Goal: Book appointment/travel/reservation

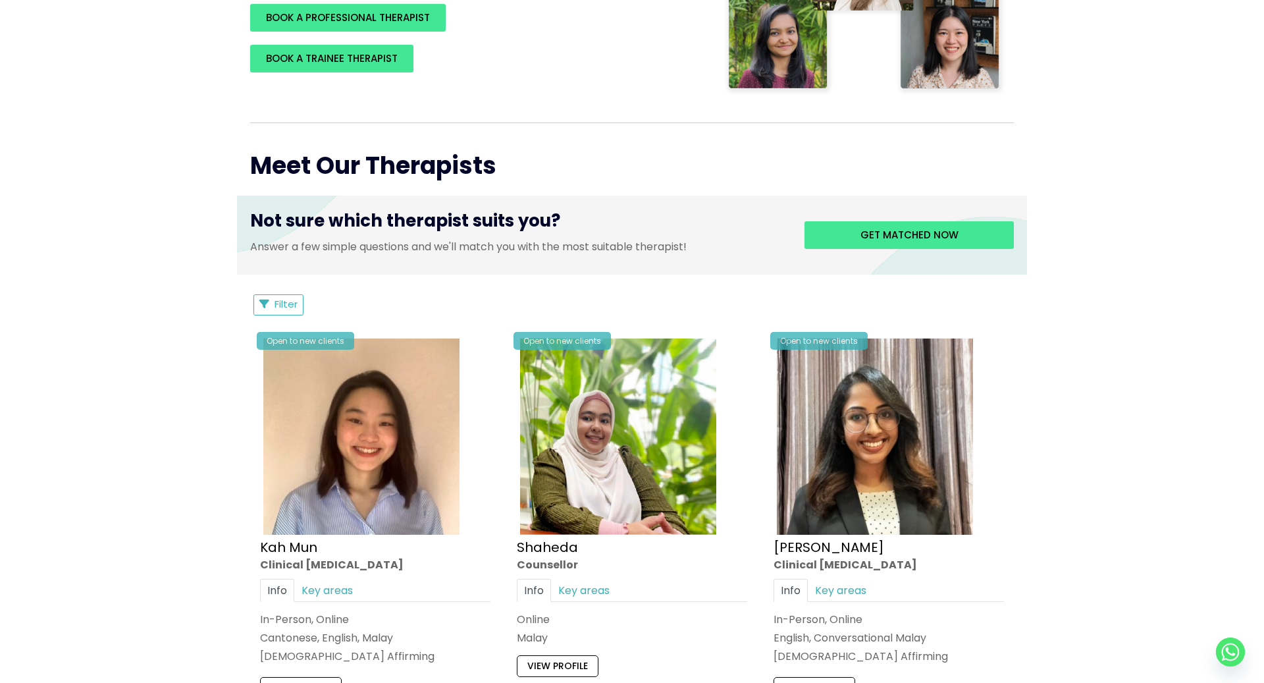
scroll to position [495, 0]
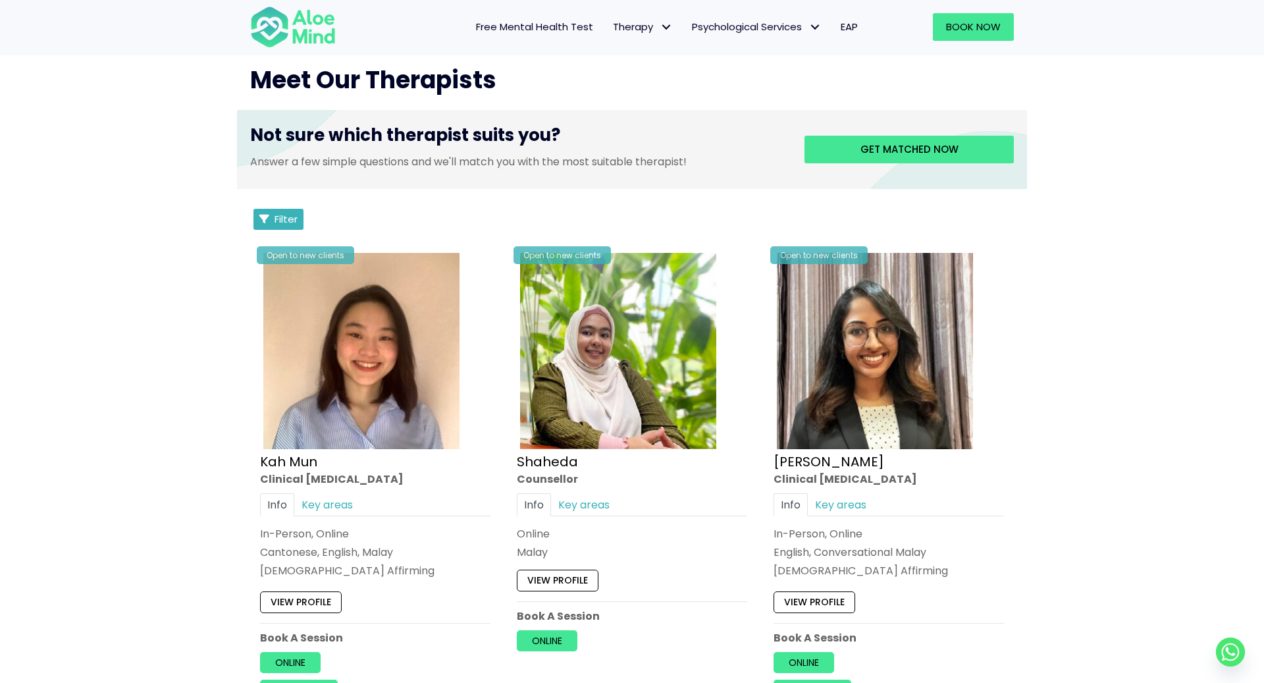
click at [301, 226] on button "Filter" at bounding box center [278, 219] width 50 height 21
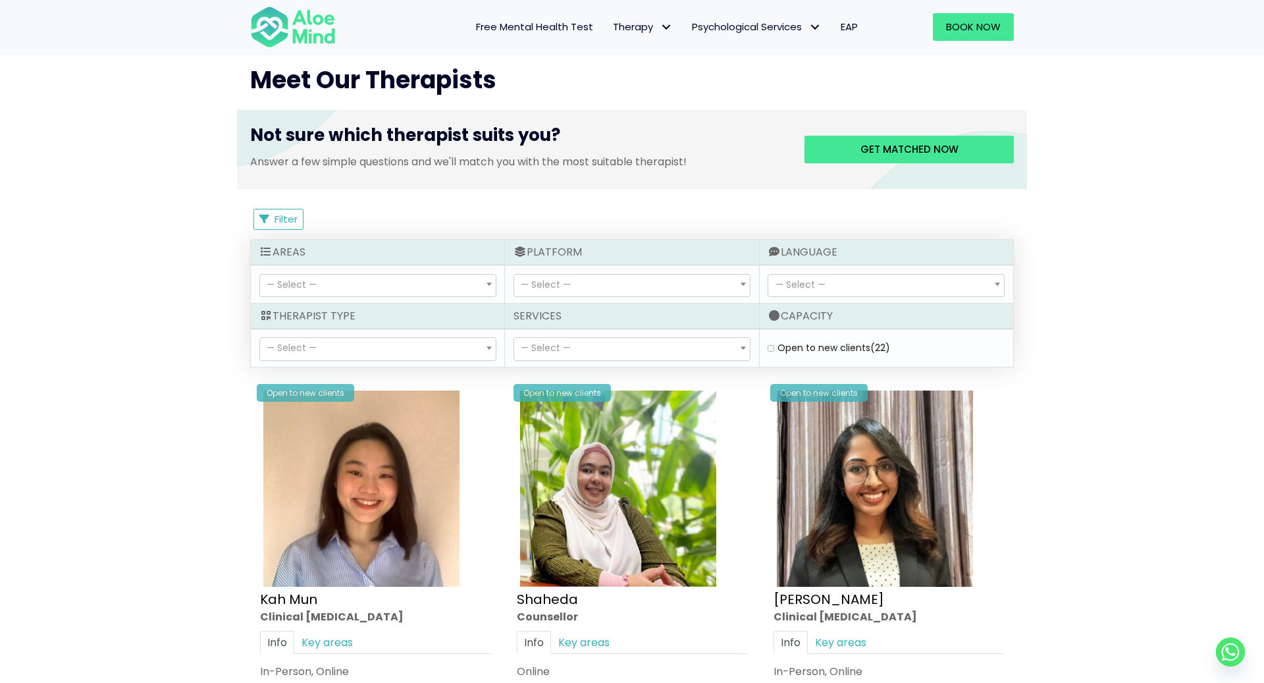
click at [779, 346] on label "Open to new clients (22)" at bounding box center [833, 347] width 113 height 13
click at [774, 346] on clients "Open to new clients (22)" at bounding box center [771, 348] width 7 height 9
checkbox clients "true"
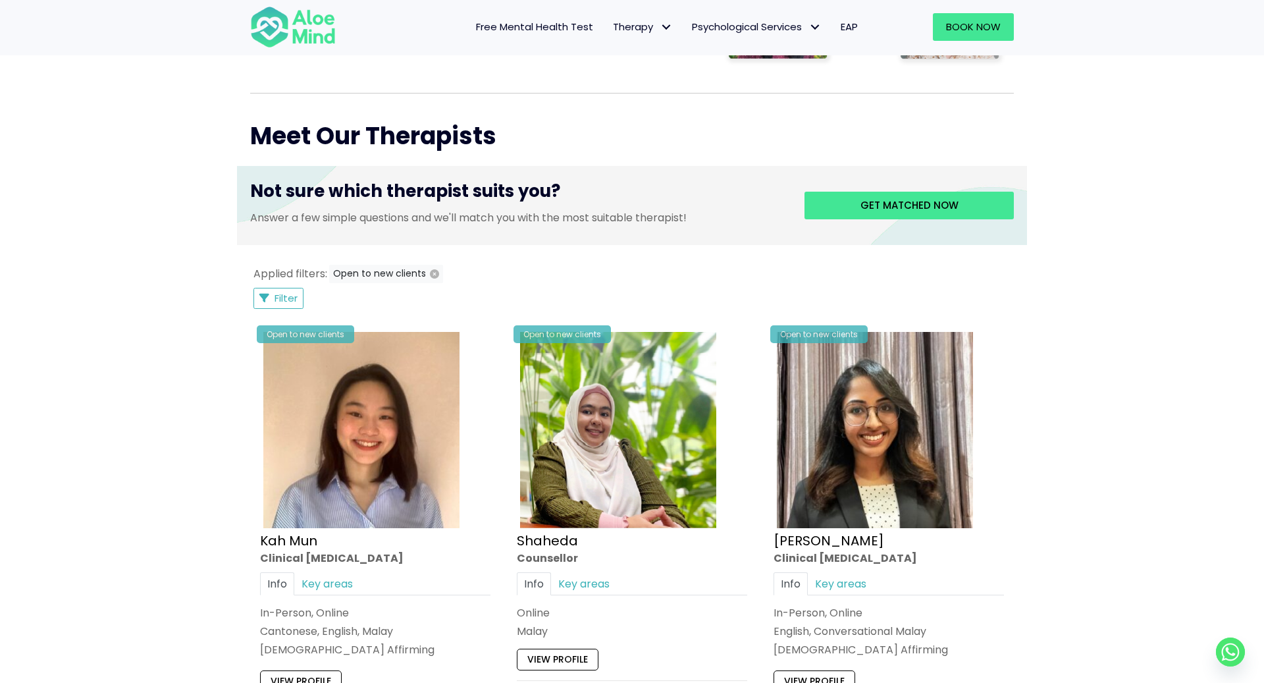
scroll to position [427, 0]
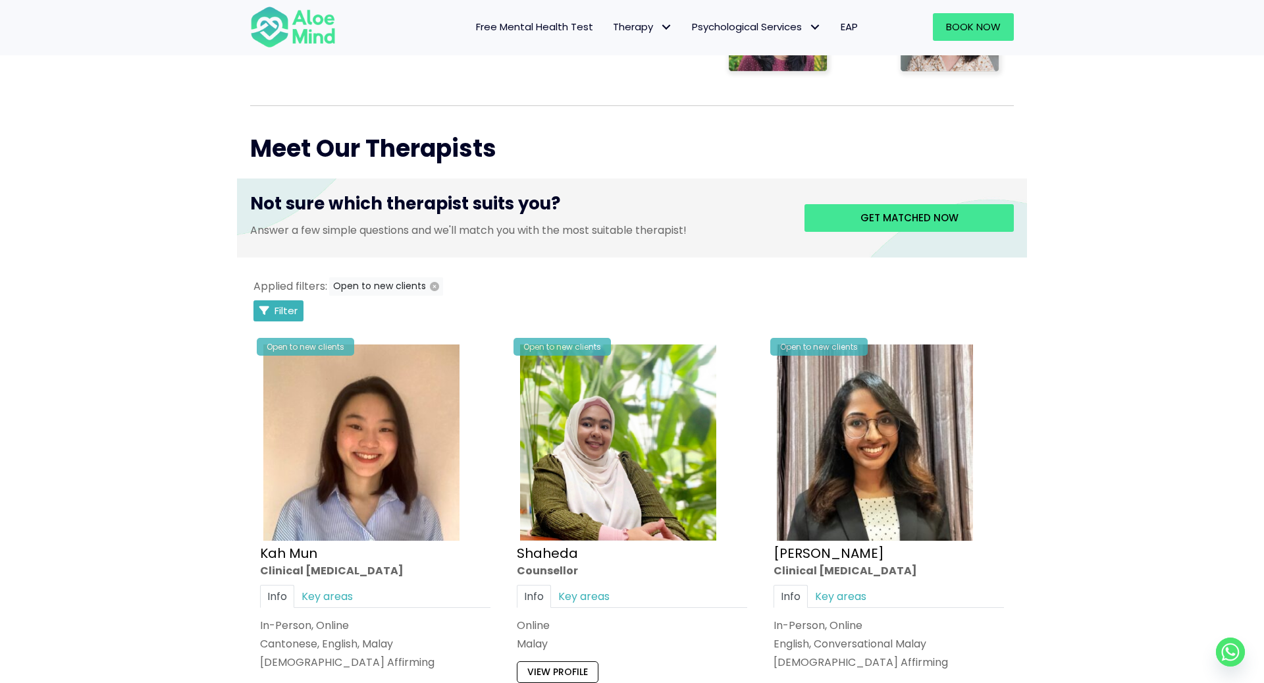
click at [292, 309] on span "Filter" at bounding box center [285, 310] width 23 height 14
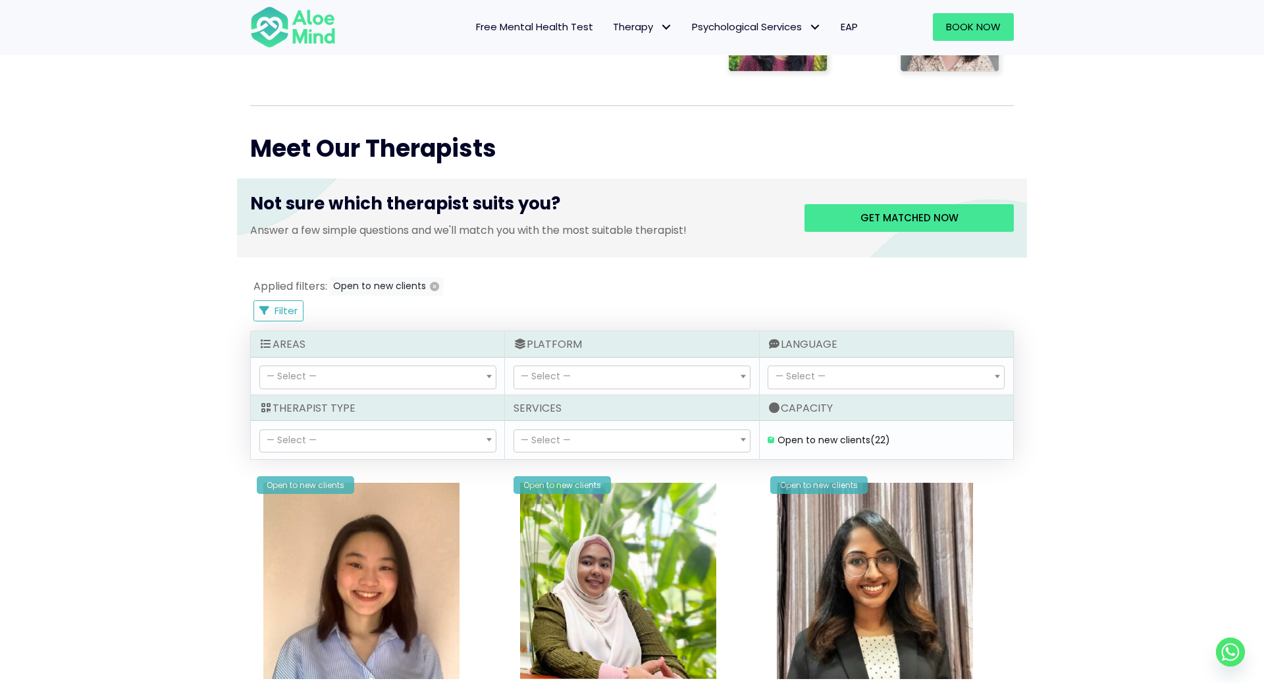
click at [862, 371] on span "— Select —" at bounding box center [886, 377] width 236 height 22
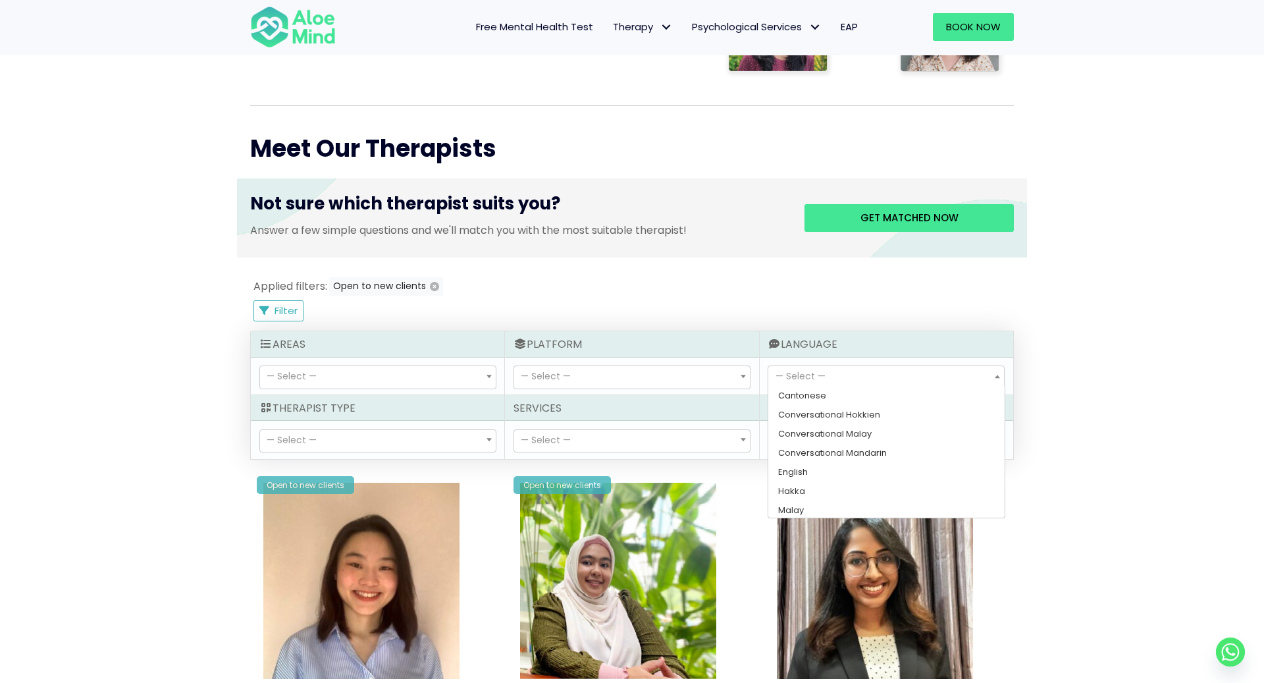
scroll to position [40, 0]
select select "145"
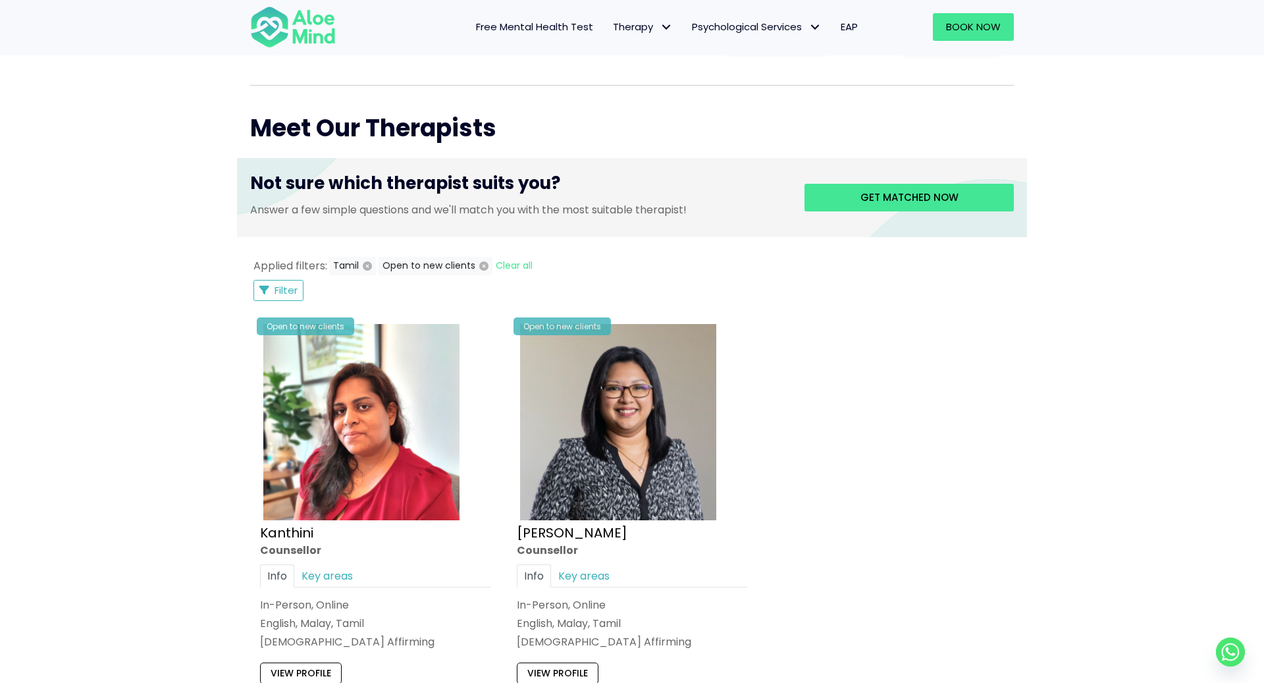
scroll to position [441, 0]
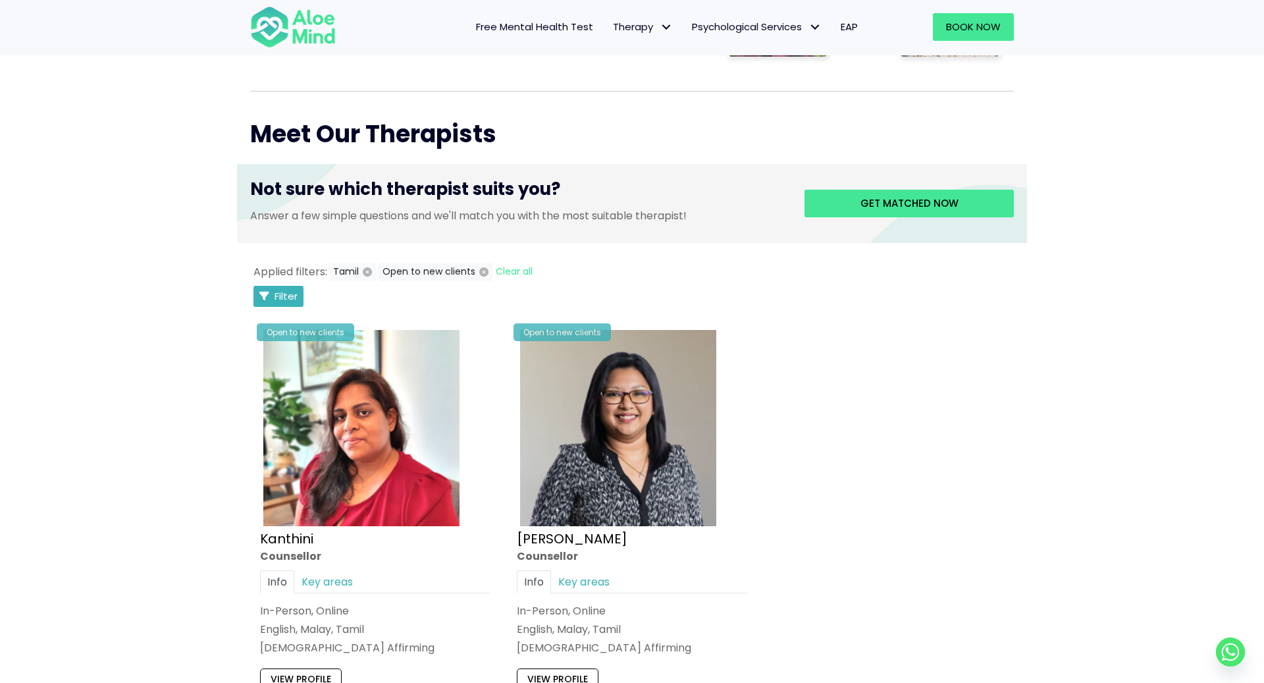
click at [284, 296] on span "Filter" at bounding box center [285, 296] width 23 height 14
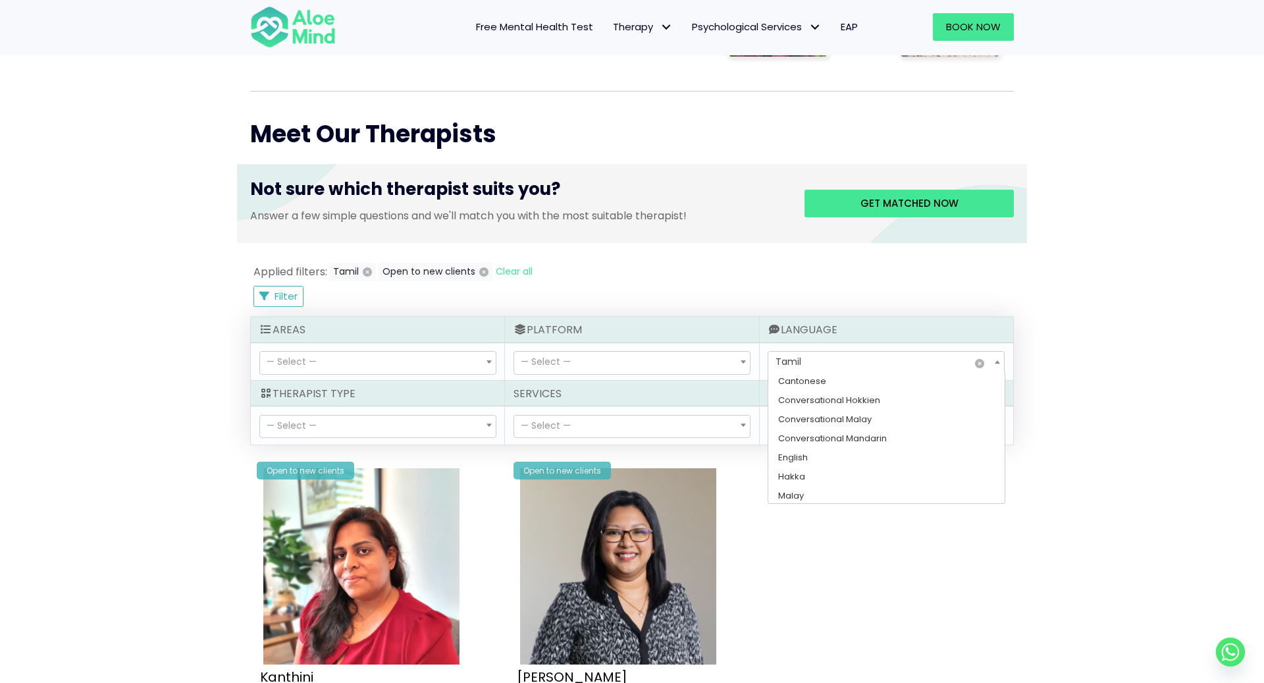
click at [827, 354] on span "× Tamil" at bounding box center [886, 363] width 236 height 22
select select "139"
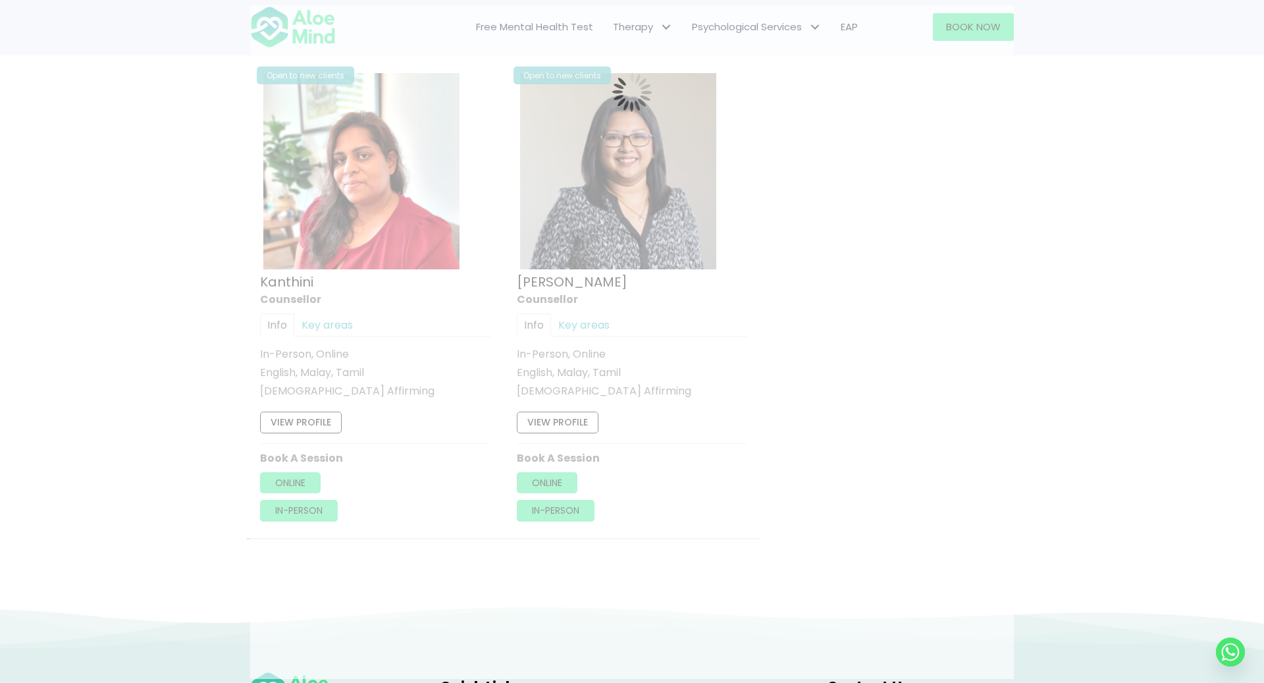
scroll to position [703, 0]
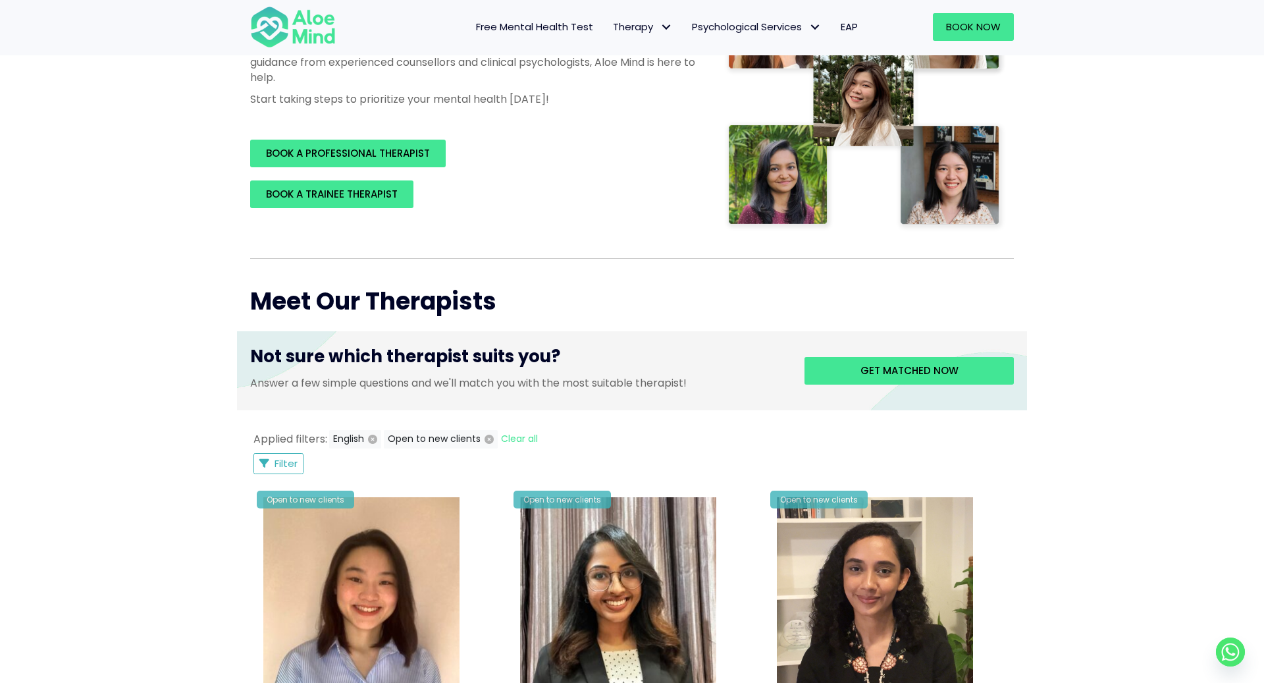
scroll to position [271, 0]
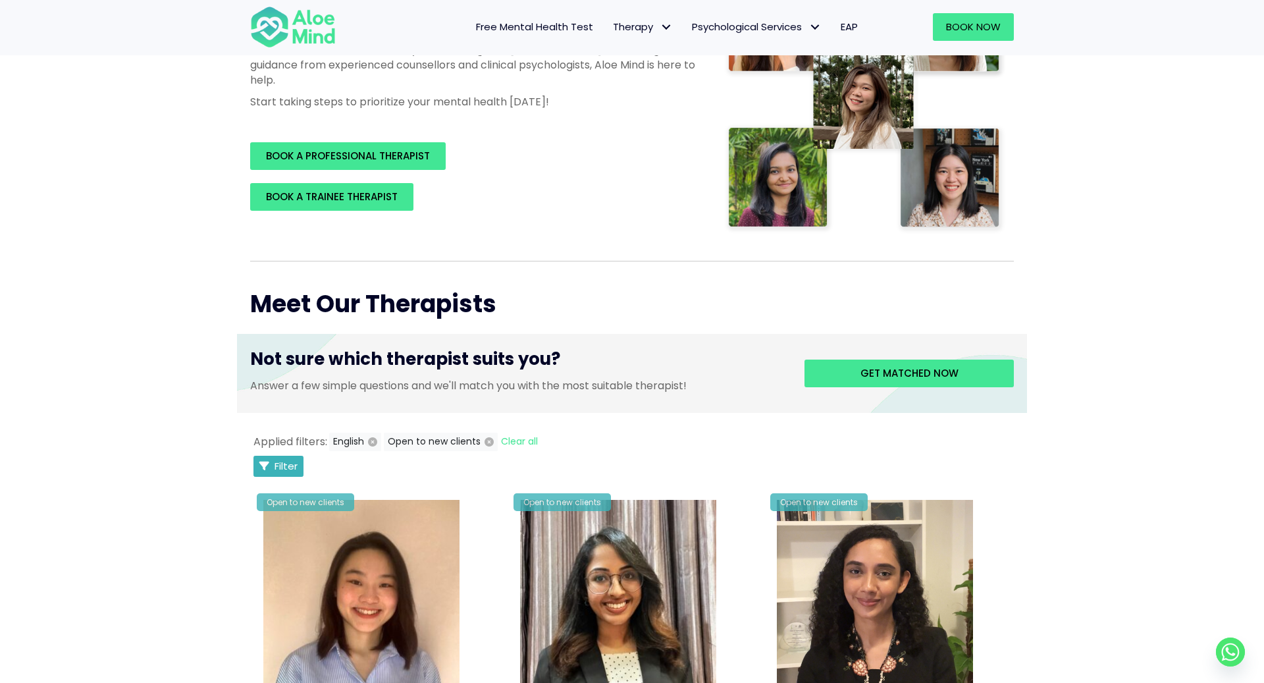
click at [289, 463] on span "Filter" at bounding box center [285, 466] width 23 height 14
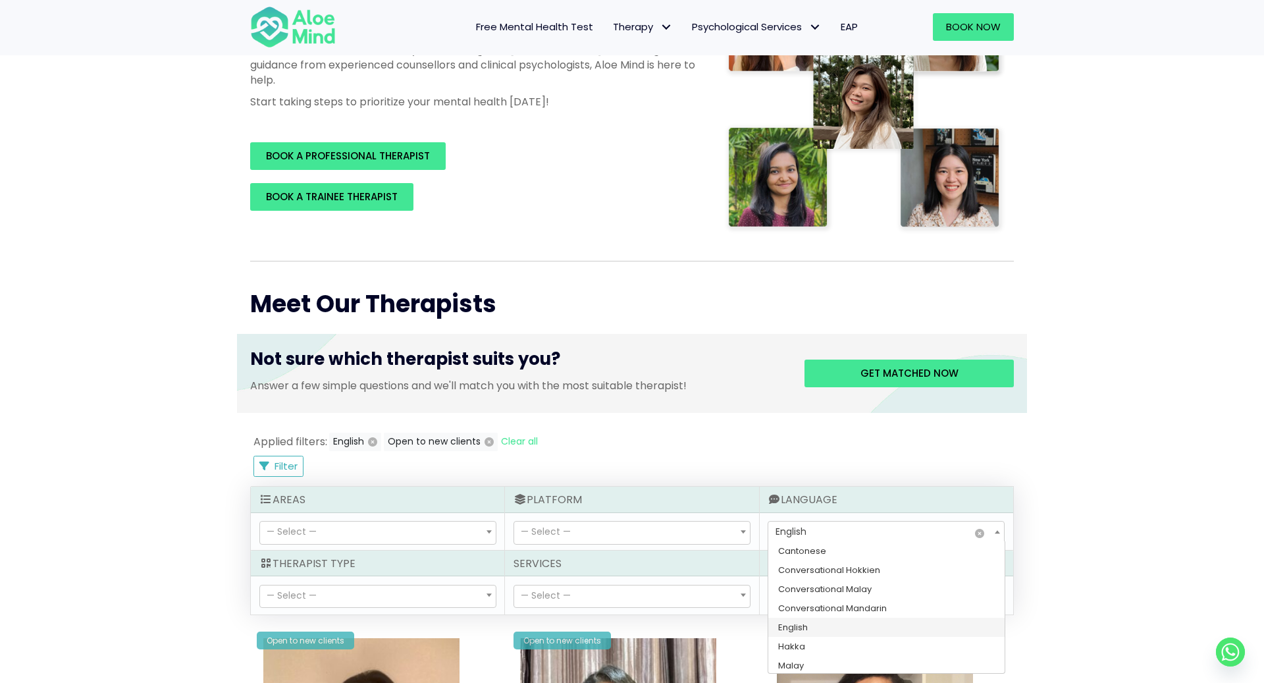
click at [826, 528] on span "× English" at bounding box center [886, 532] width 236 height 22
select select "145"
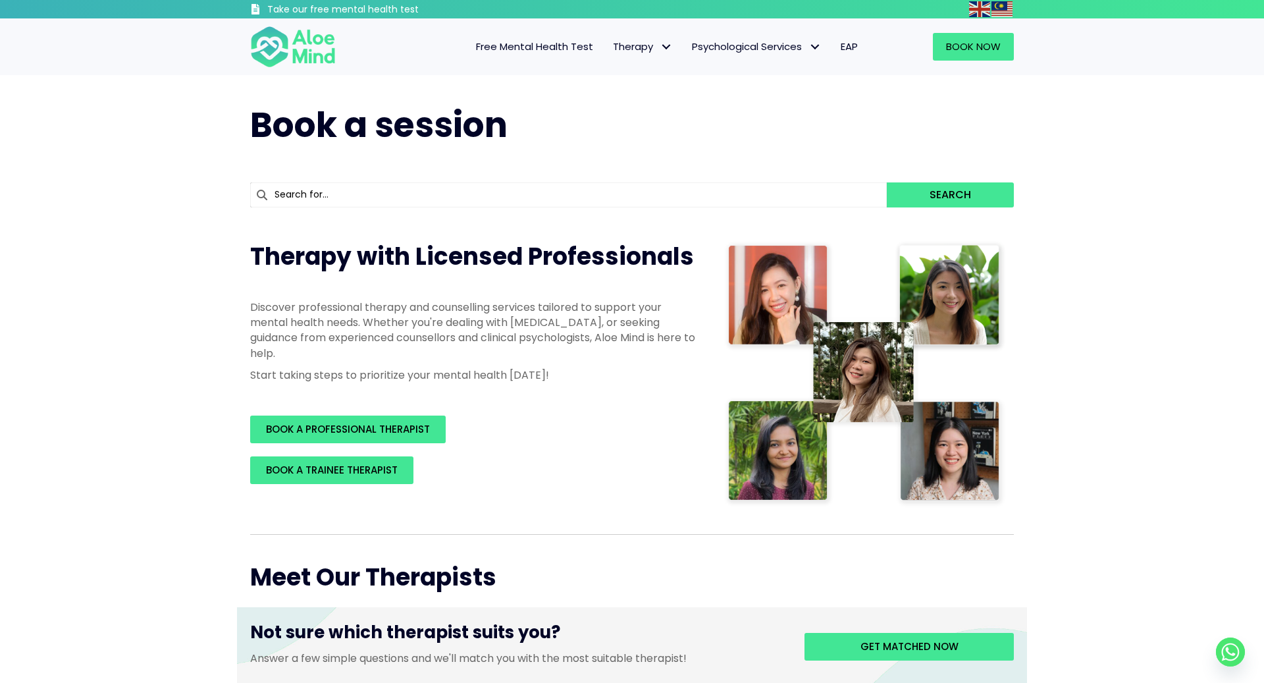
click at [1010, 338] on div at bounding box center [865, 374] width 308 height 294
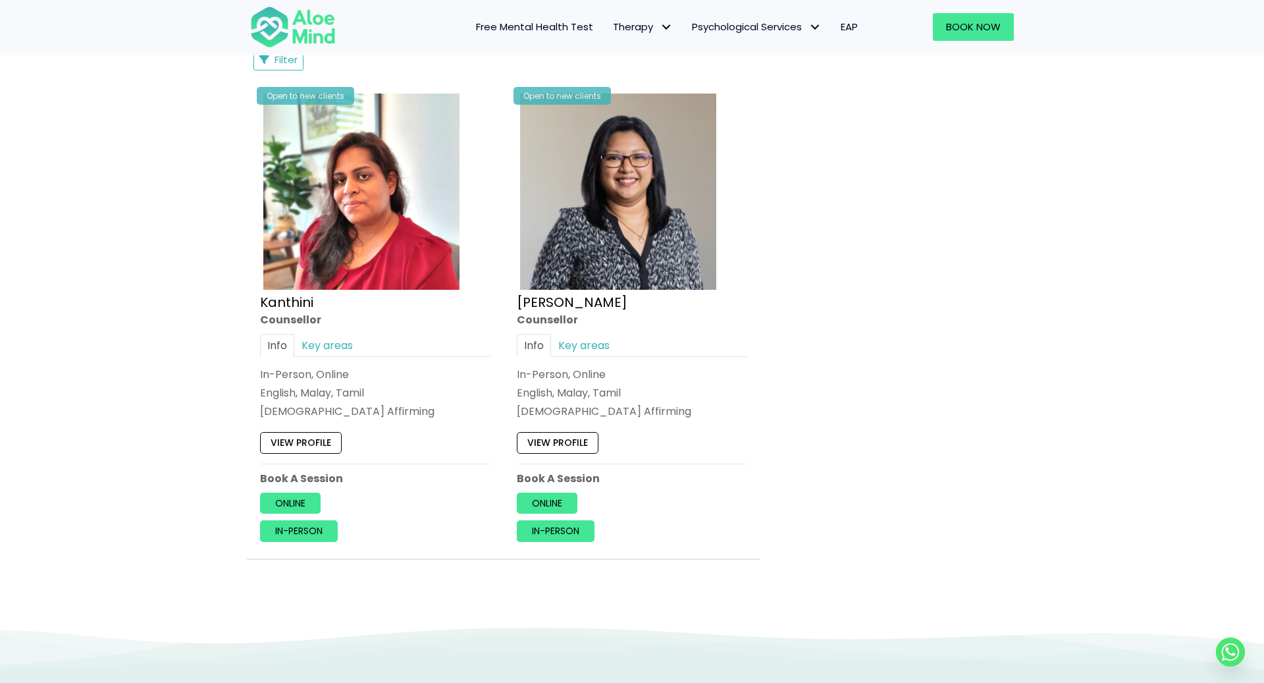
scroll to position [761, 0]
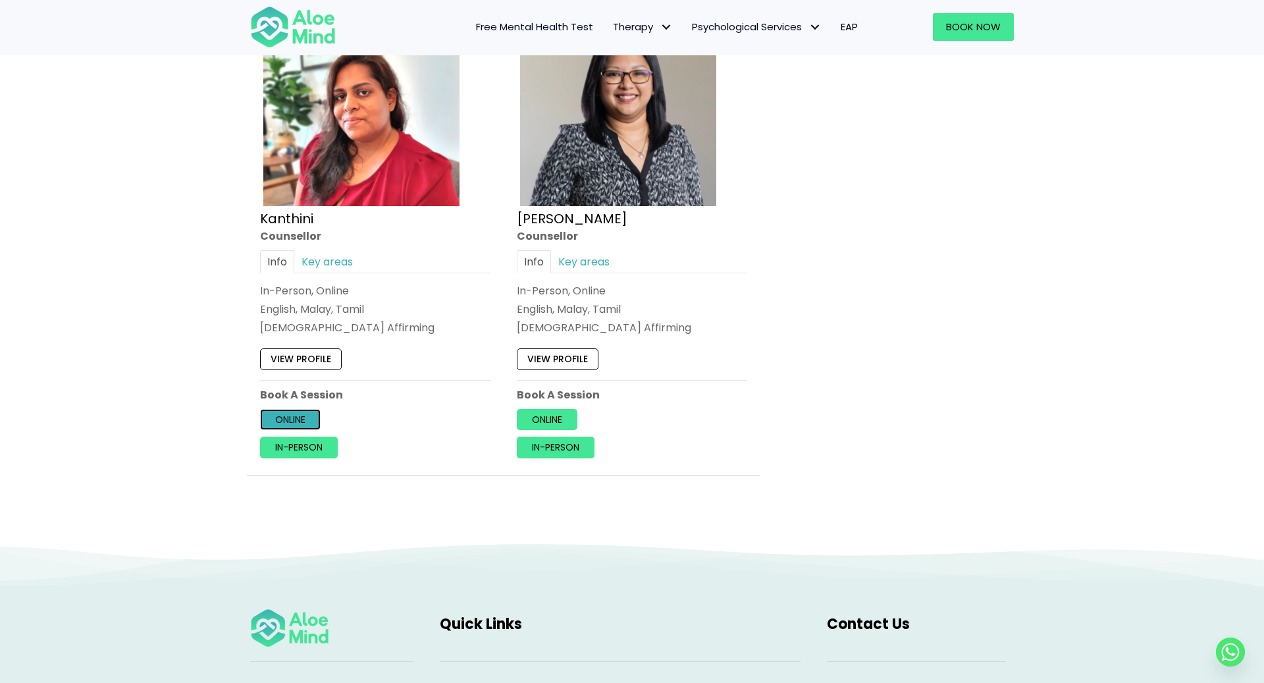
click at [283, 420] on link "Online" at bounding box center [290, 419] width 61 height 21
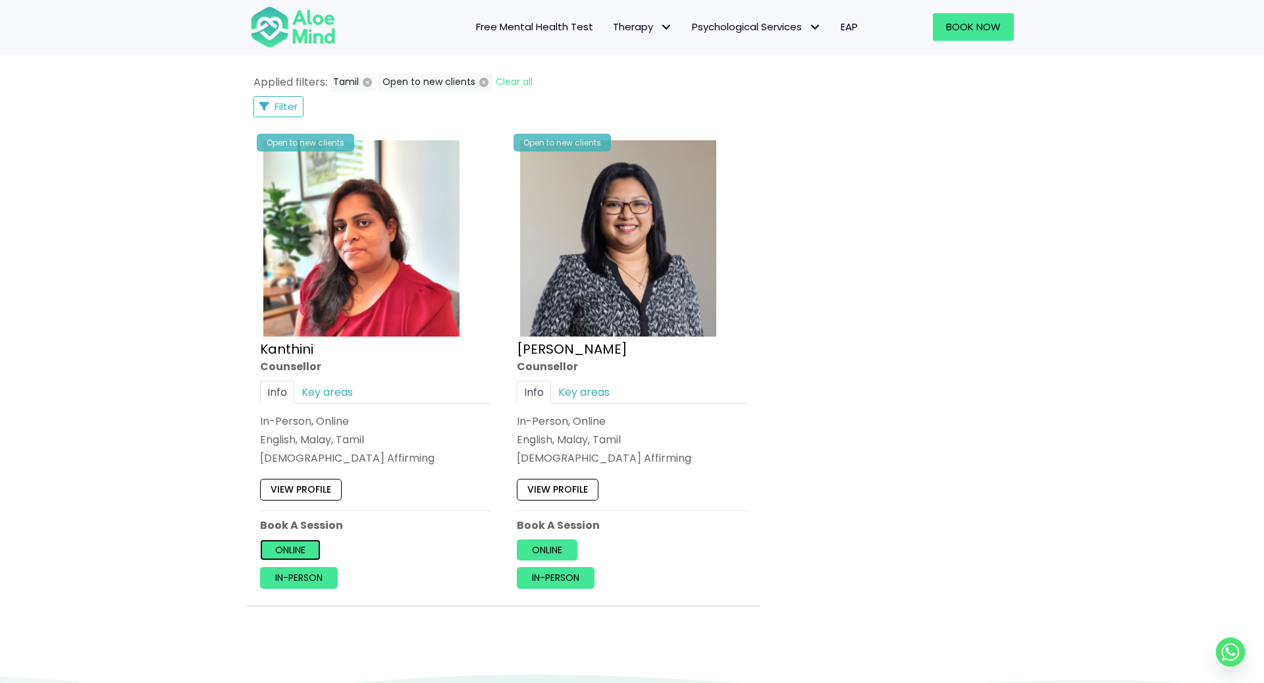
scroll to position [633, 0]
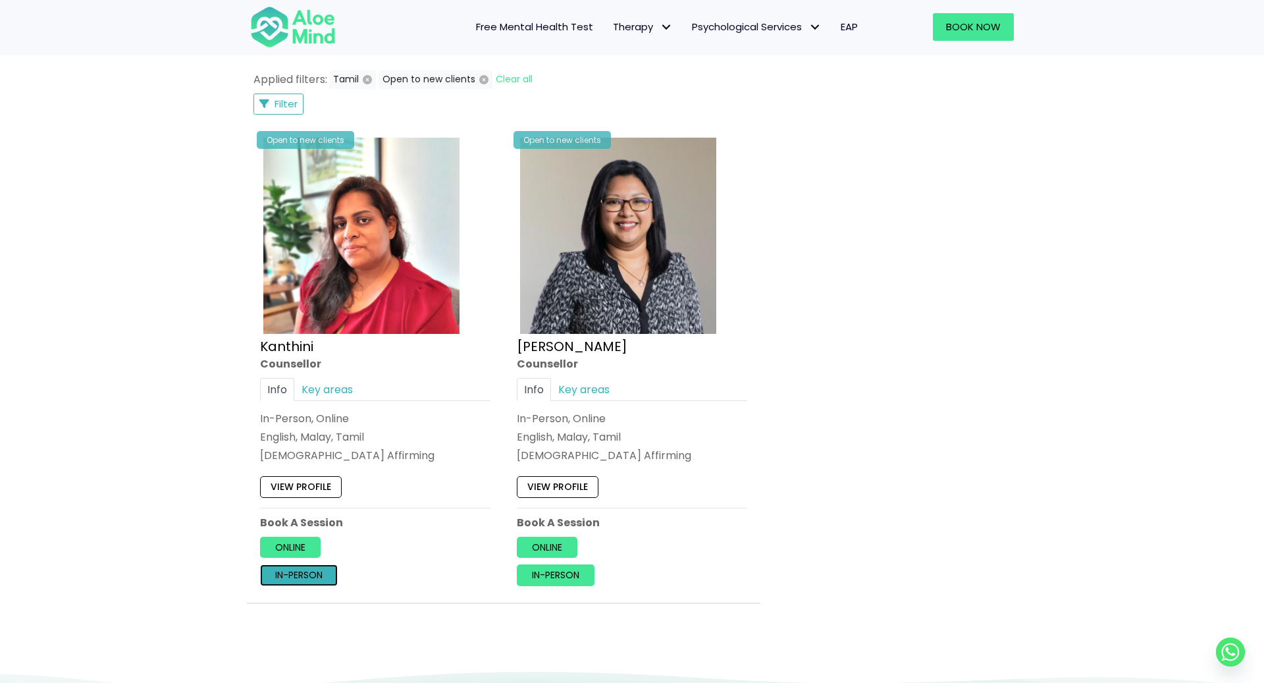
click at [326, 575] on link "In-person" at bounding box center [299, 575] width 78 height 21
click at [289, 547] on link "Online" at bounding box center [290, 546] width 61 height 21
click at [317, 569] on link "In-person" at bounding box center [299, 575] width 78 height 21
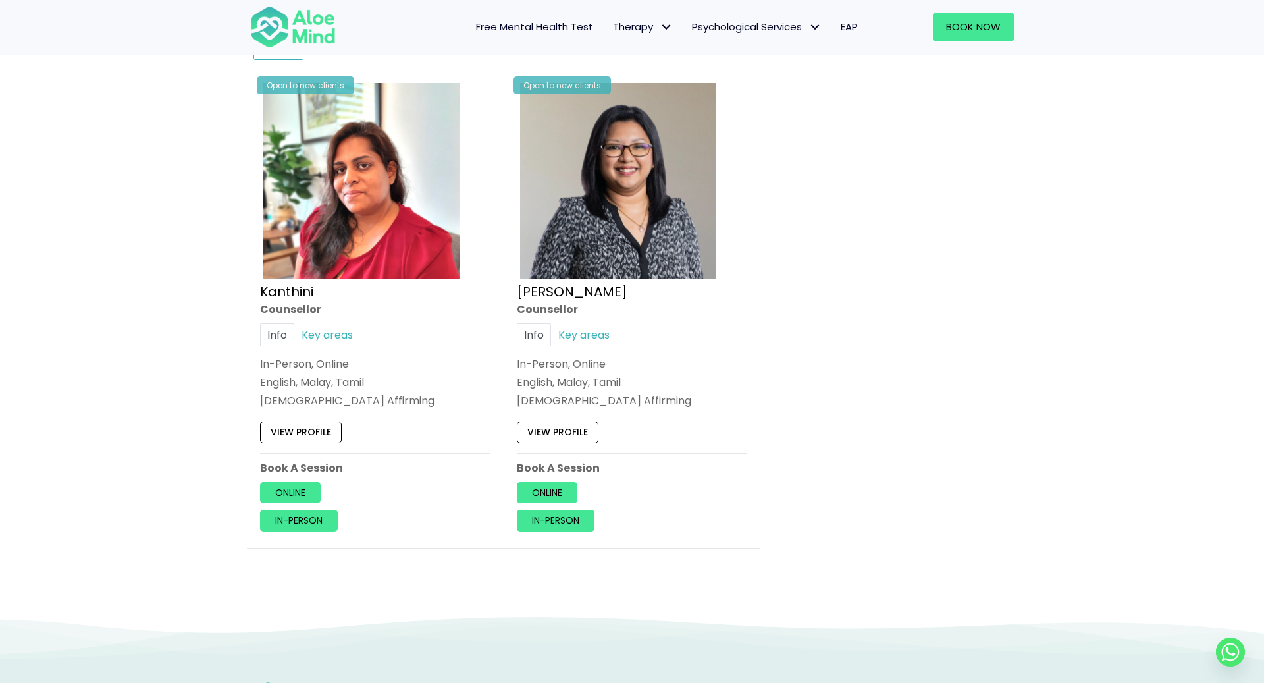
scroll to position [1203, 0]
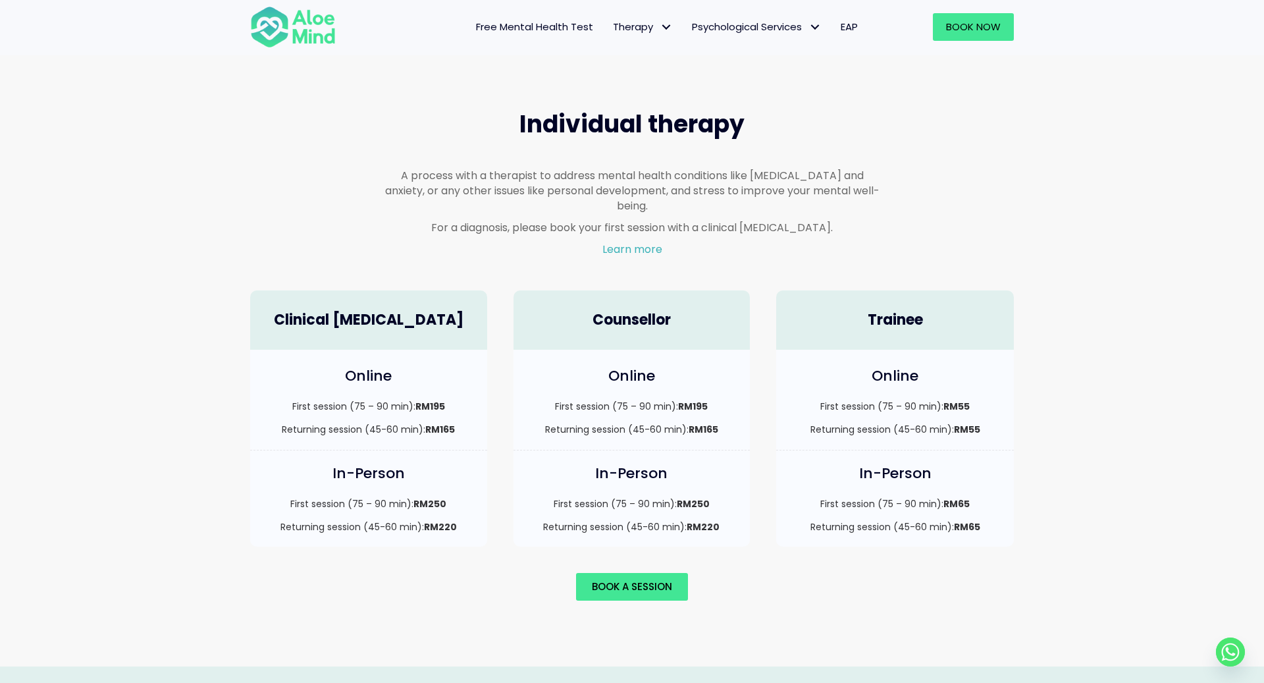
scroll to position [742, 0]
